Goal: Task Accomplishment & Management: Manage account settings

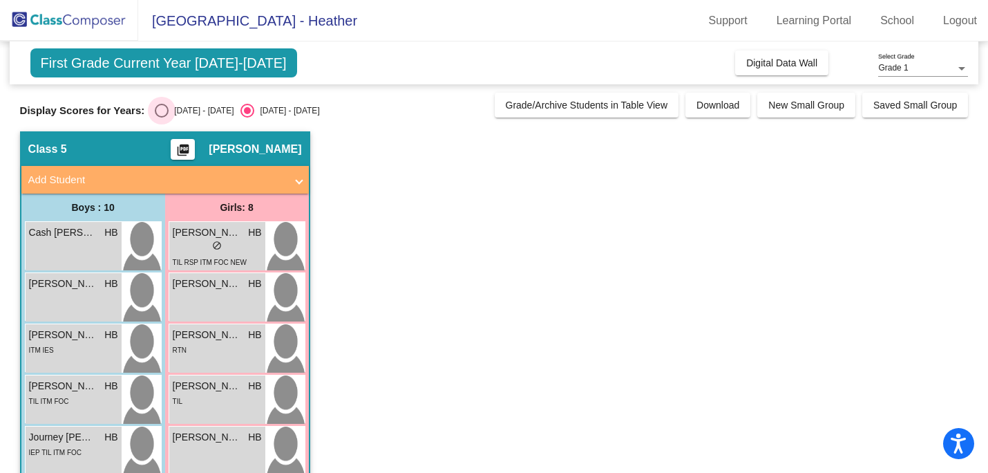
click at [171, 113] on div "[DATE] - [DATE]" at bounding box center [201, 110] width 65 height 12
click at [162, 117] on input "[DATE] - [DATE]" at bounding box center [161, 117] width 1 height 1
radio input "true"
